Goal: Navigation & Orientation: Find specific page/section

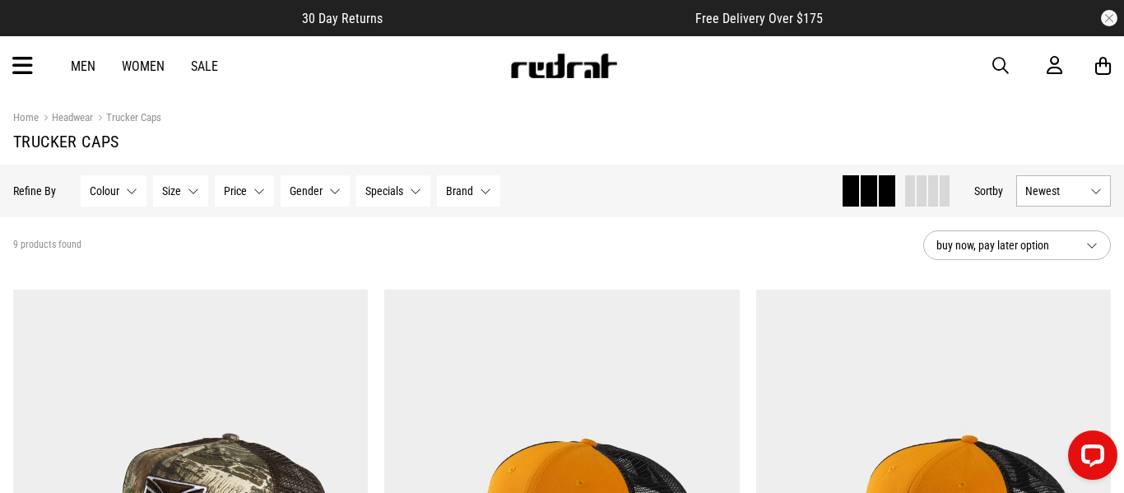
click at [590, 60] on img at bounding box center [563, 65] width 109 height 25
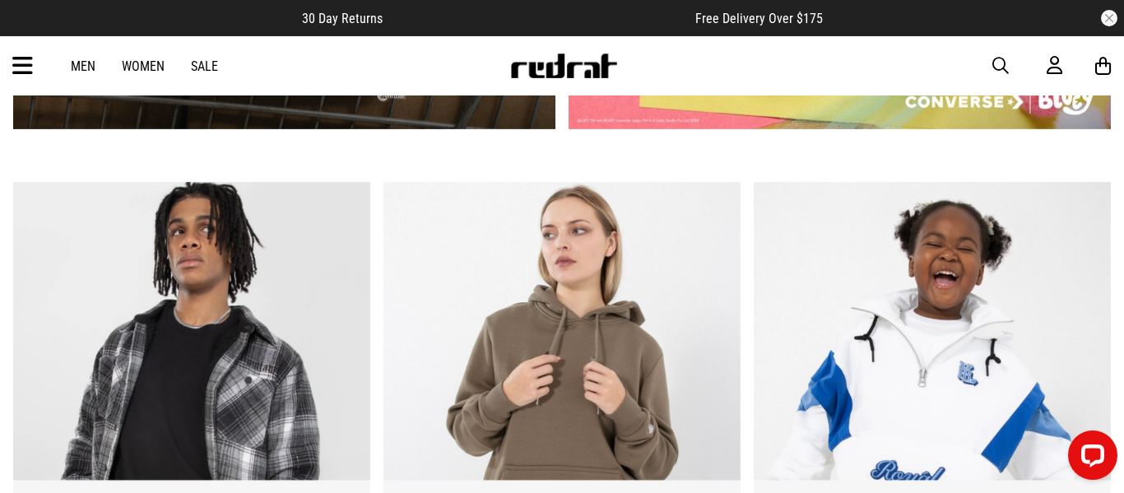
scroll to position [1090, 0]
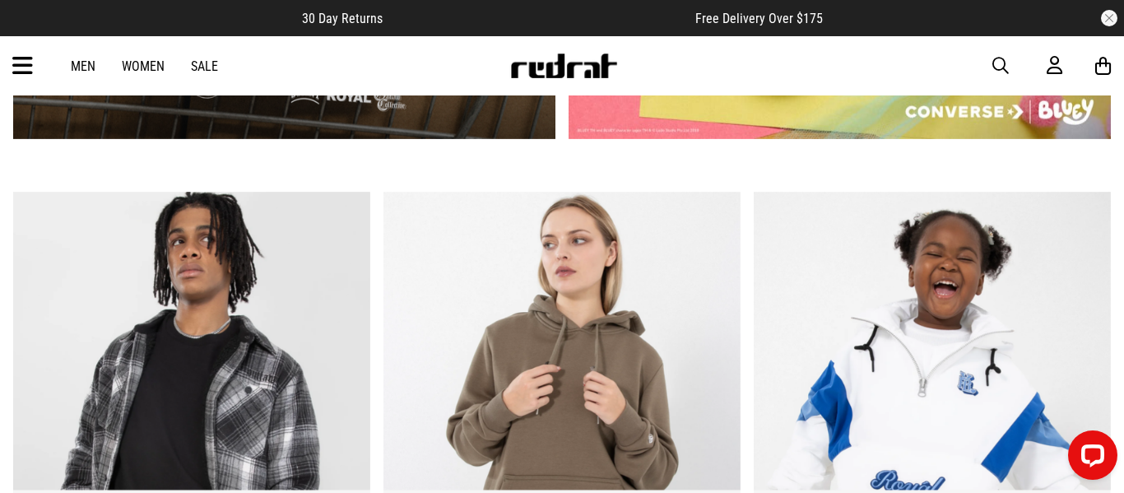
click at [255, 271] on link "1 / 3" at bounding box center [191, 401] width 357 height 419
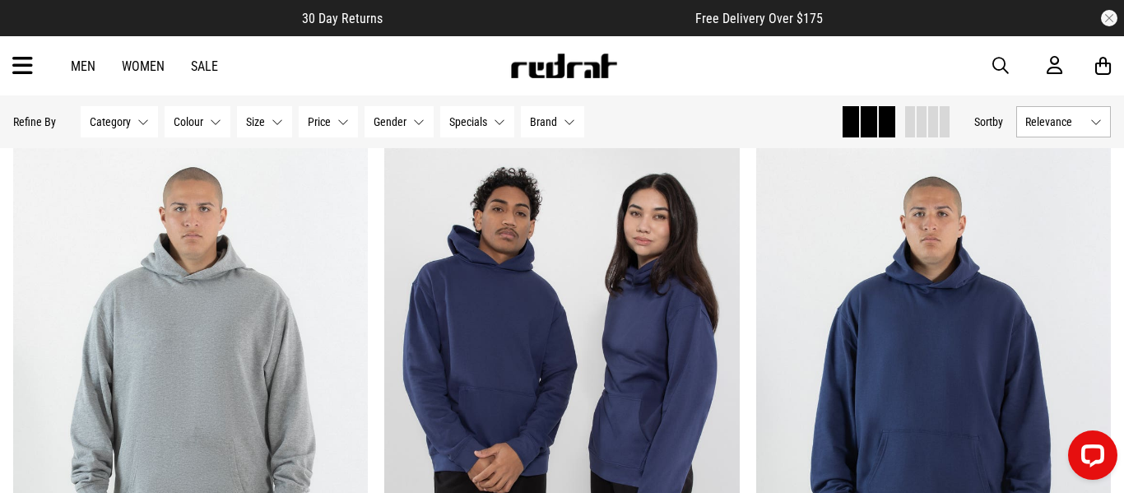
scroll to position [4455, 0]
